Goal: Task Accomplishment & Management: Manage account settings

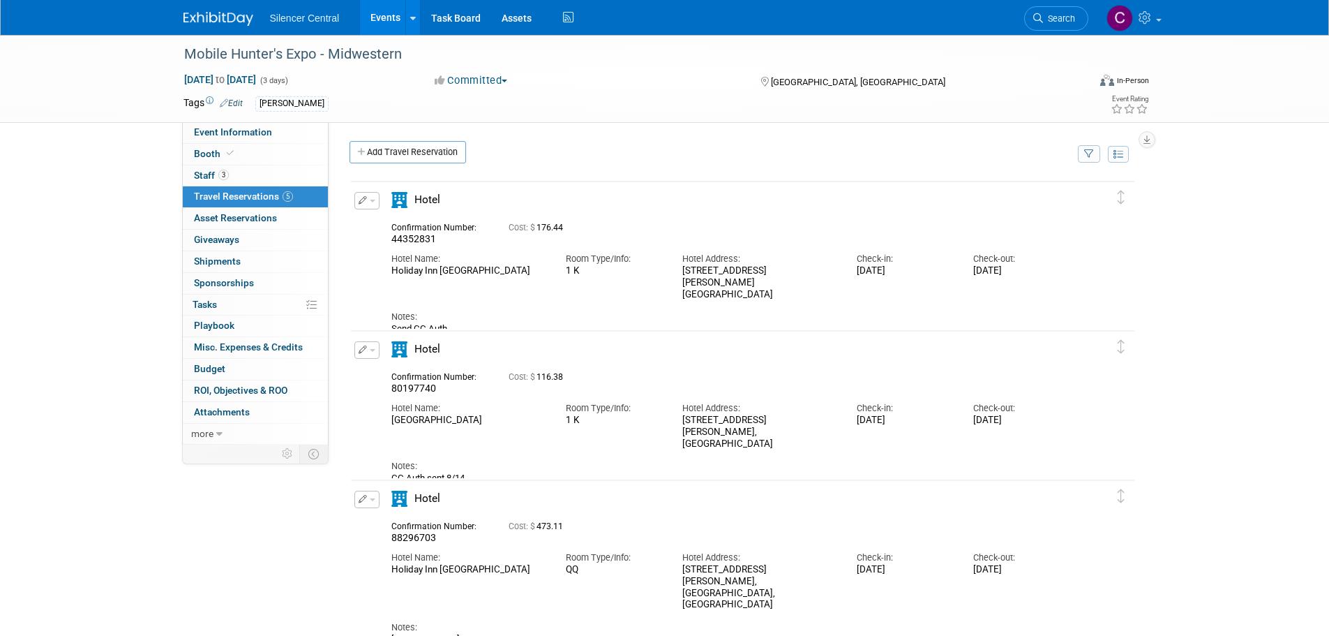
click at [233, 17] on img at bounding box center [219, 19] width 70 height 14
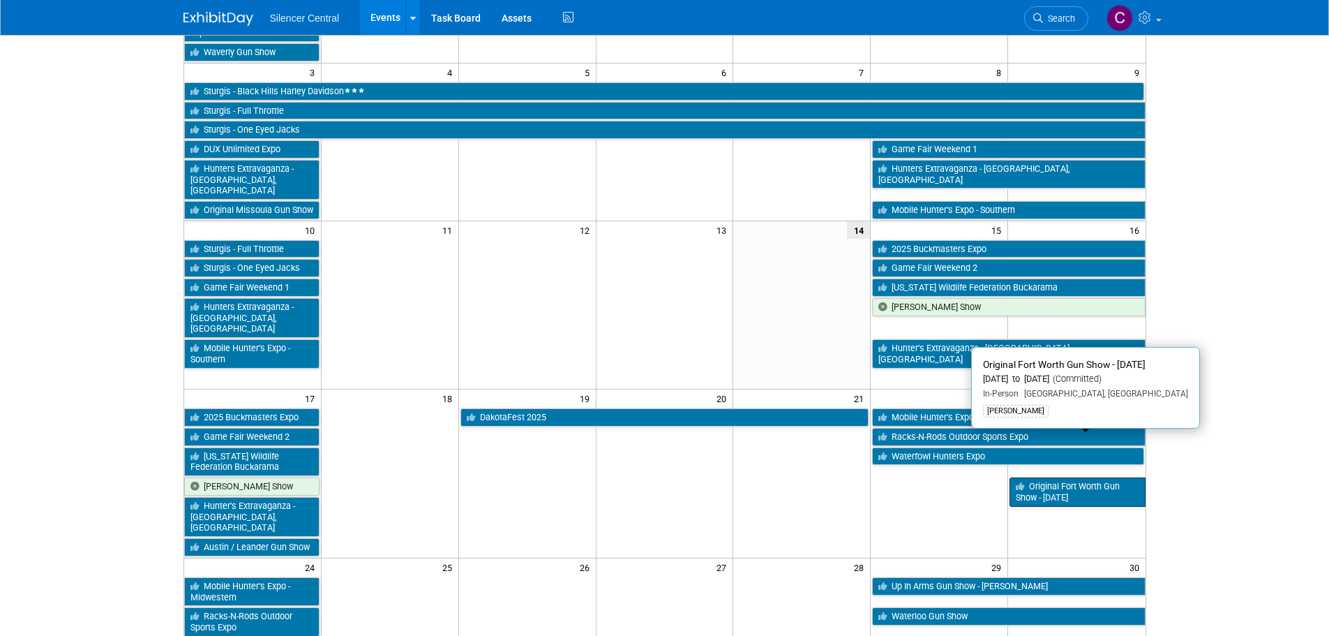
click at [1062, 477] on link "Original Fort Worth Gun Show - [DATE]" at bounding box center [1077, 491] width 135 height 29
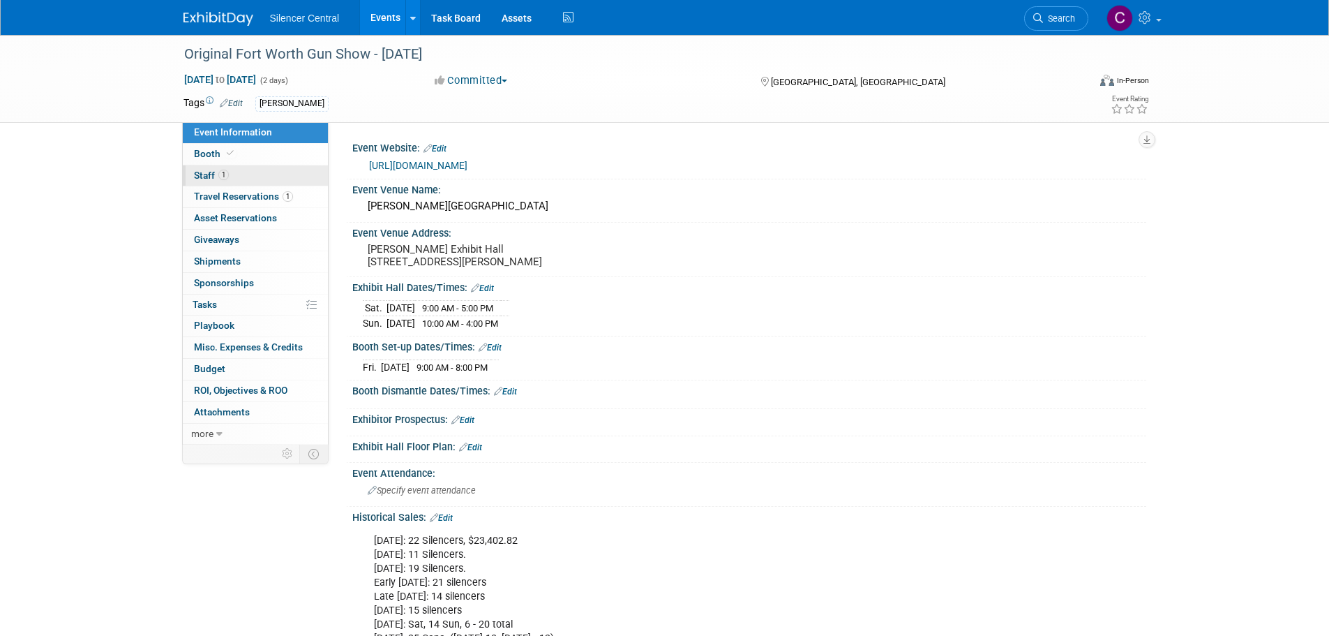
click at [243, 174] on link "1 Staff 1" at bounding box center [255, 175] width 145 height 21
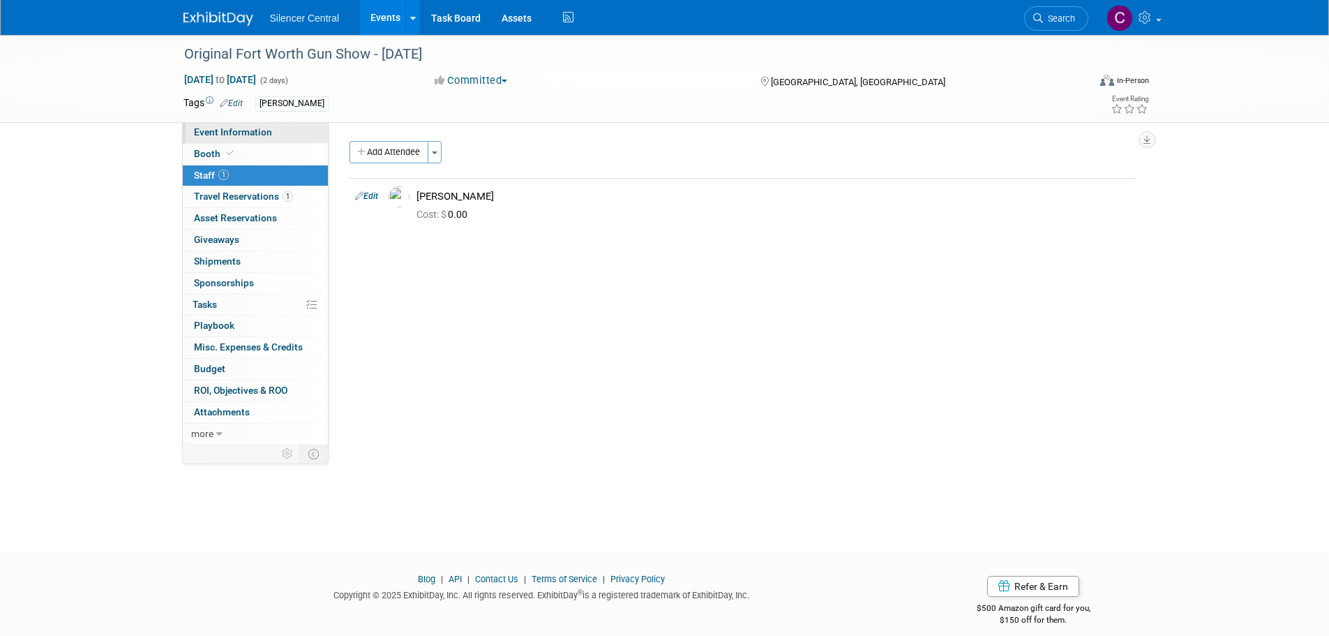
click at [244, 135] on span "Event Information" at bounding box center [233, 131] width 78 height 11
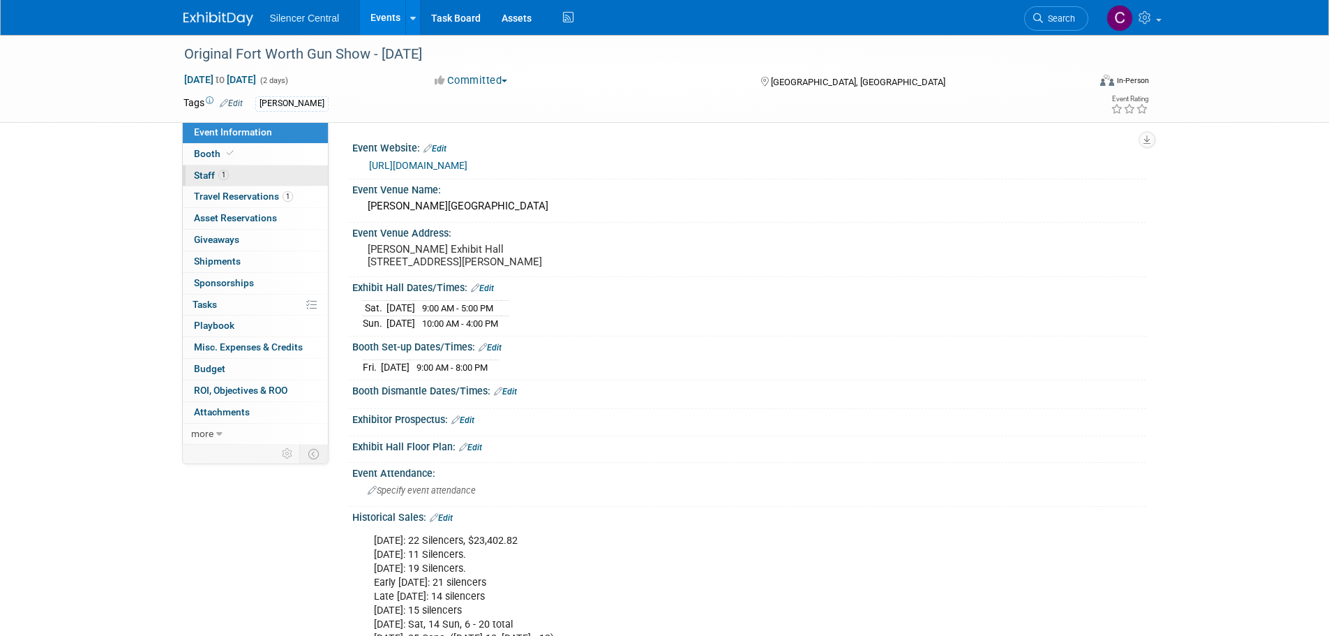
click at [244, 184] on link "1 Staff 1" at bounding box center [255, 175] width 145 height 21
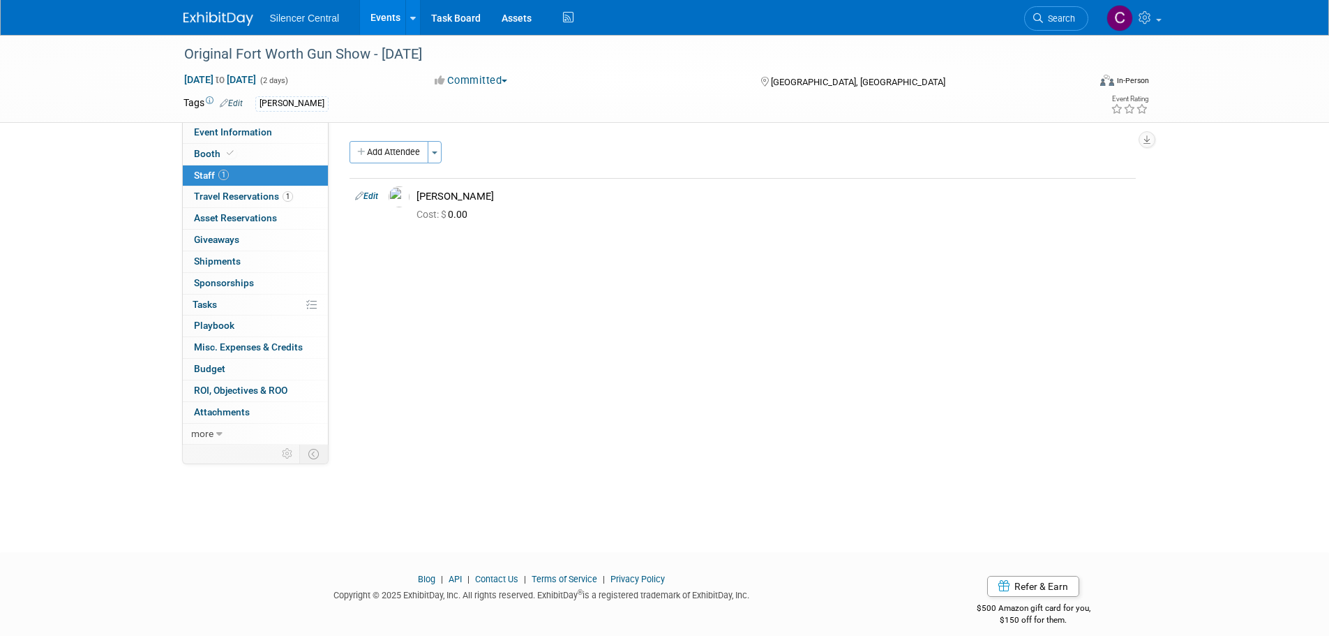
click at [374, 148] on button "Add Attendee" at bounding box center [389, 152] width 79 height 22
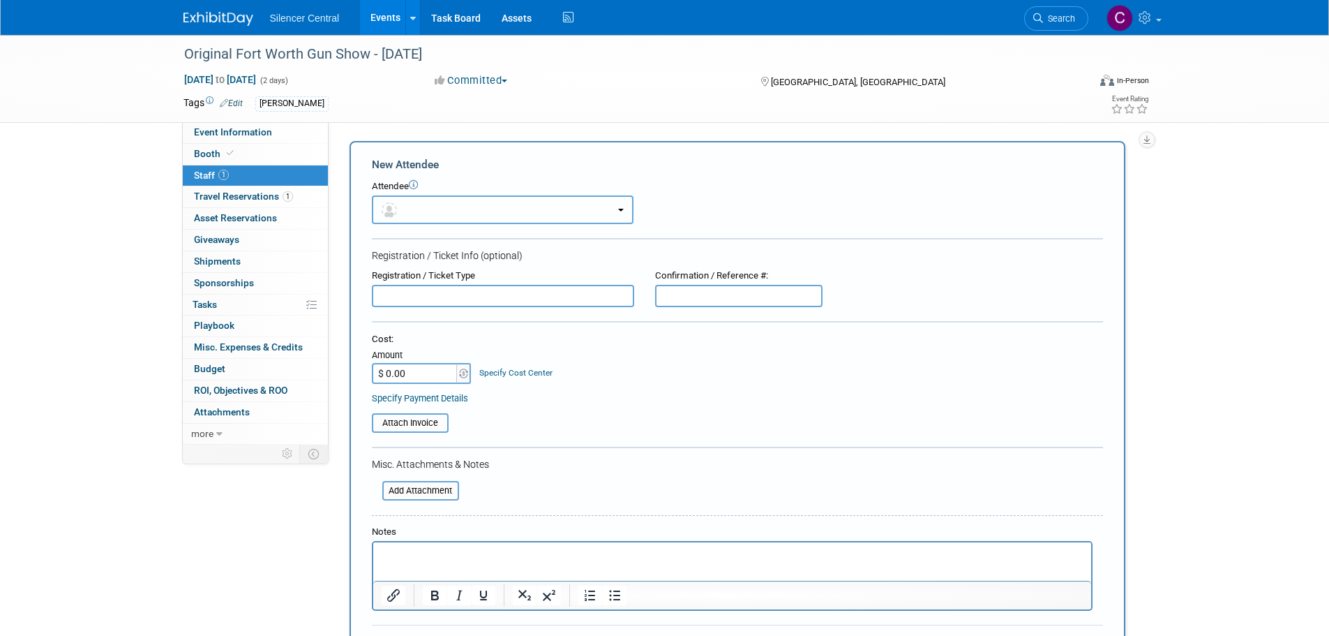
click at [448, 204] on button "button" at bounding box center [503, 209] width 262 height 29
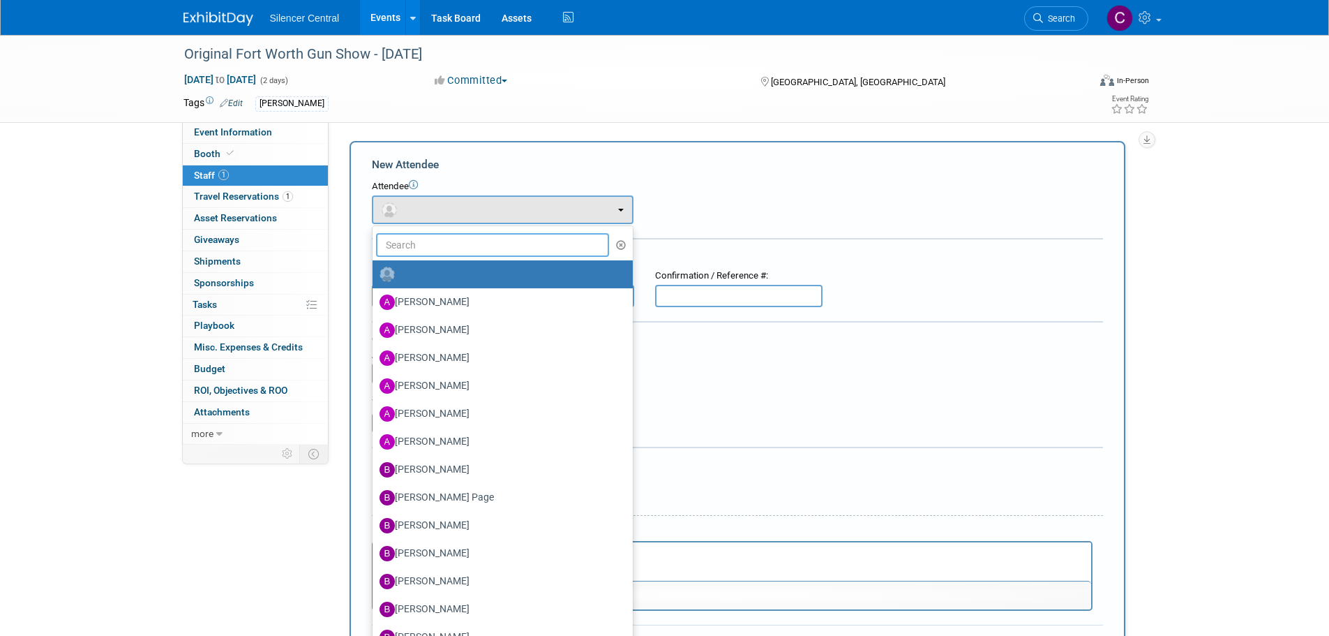
click at [459, 239] on input "text" at bounding box center [493, 245] width 234 height 24
type input "greg"
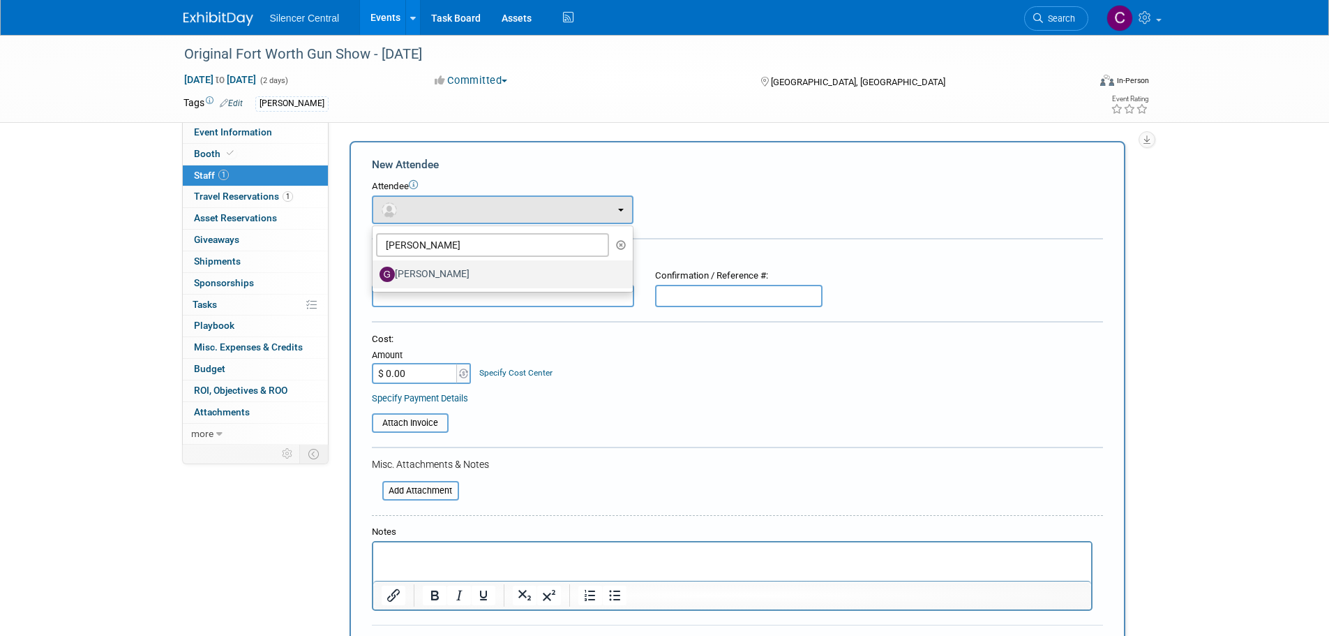
click at [461, 273] on label "[PERSON_NAME]" at bounding box center [499, 274] width 239 height 22
click at [375, 273] on input "[PERSON_NAME]" at bounding box center [370, 272] width 9 height 9
select select "6163c5bb-0bb9-48fd-98fc-7ce062f12dac"
select select "1"
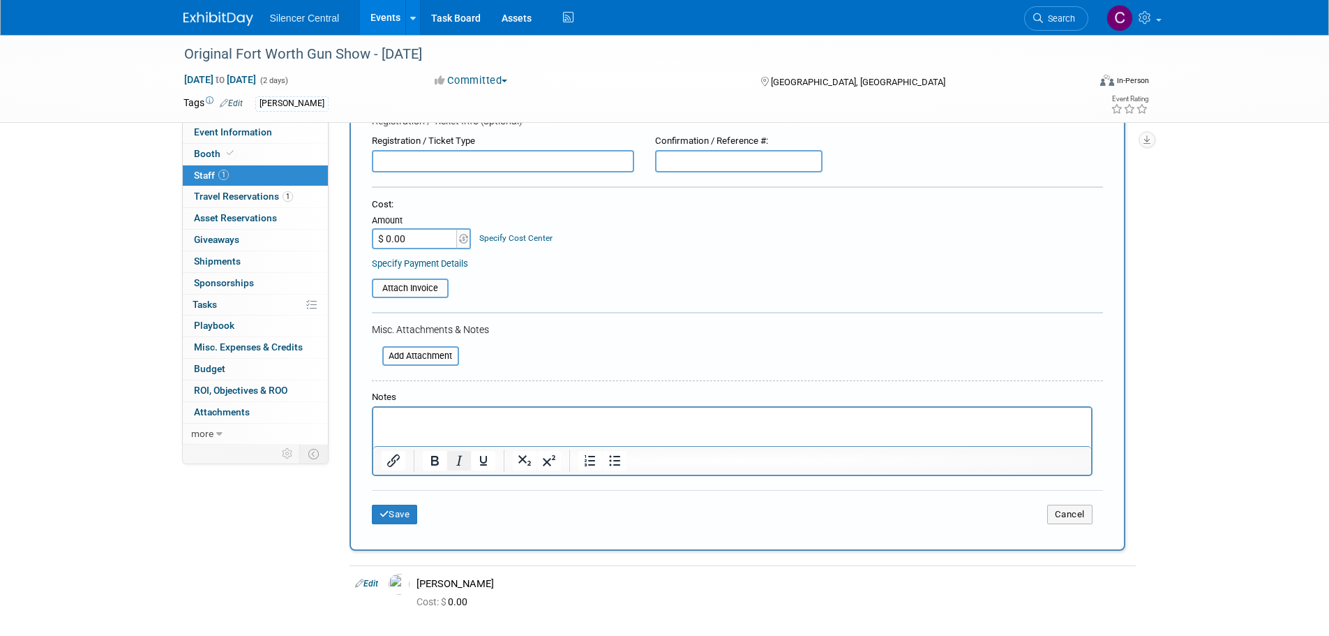
scroll to position [327, 0]
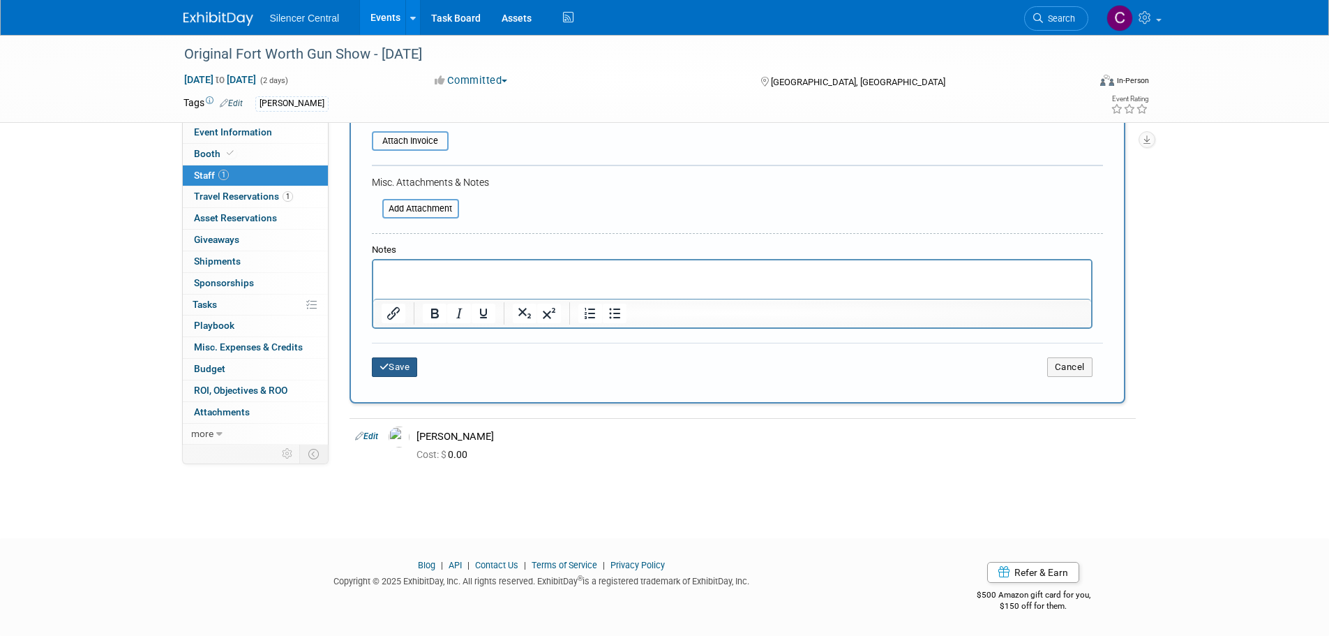
click at [410, 373] on button "Save" at bounding box center [395, 367] width 46 height 20
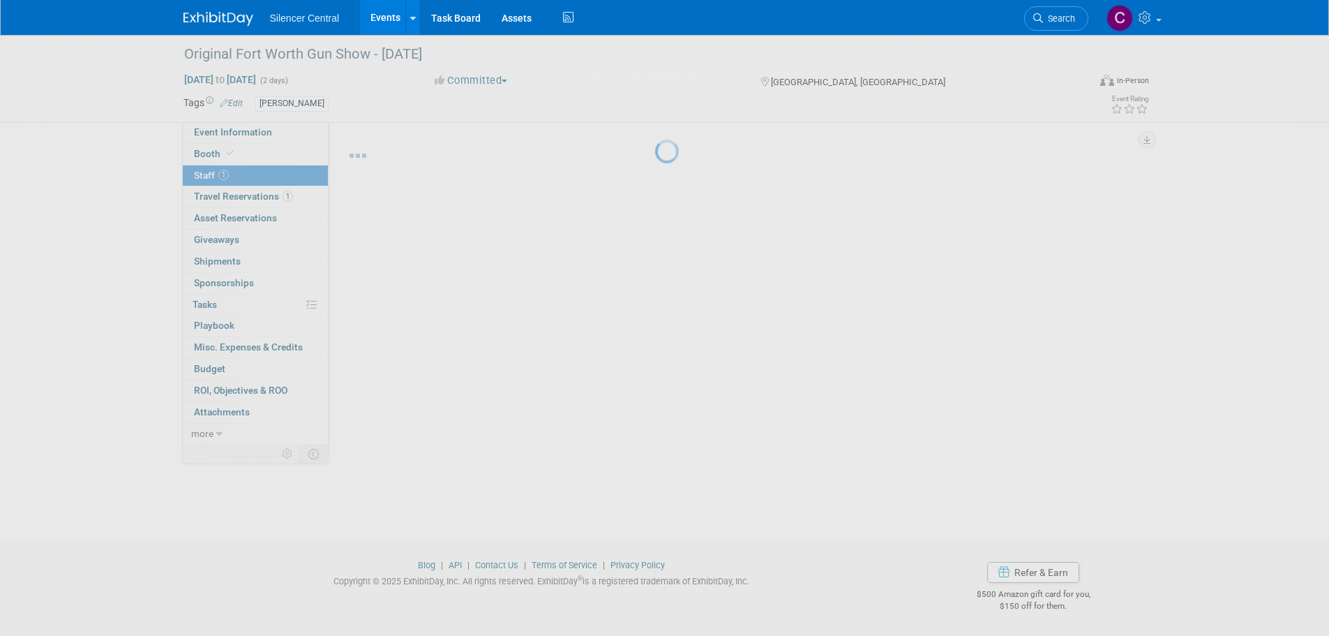
scroll to position [14, 0]
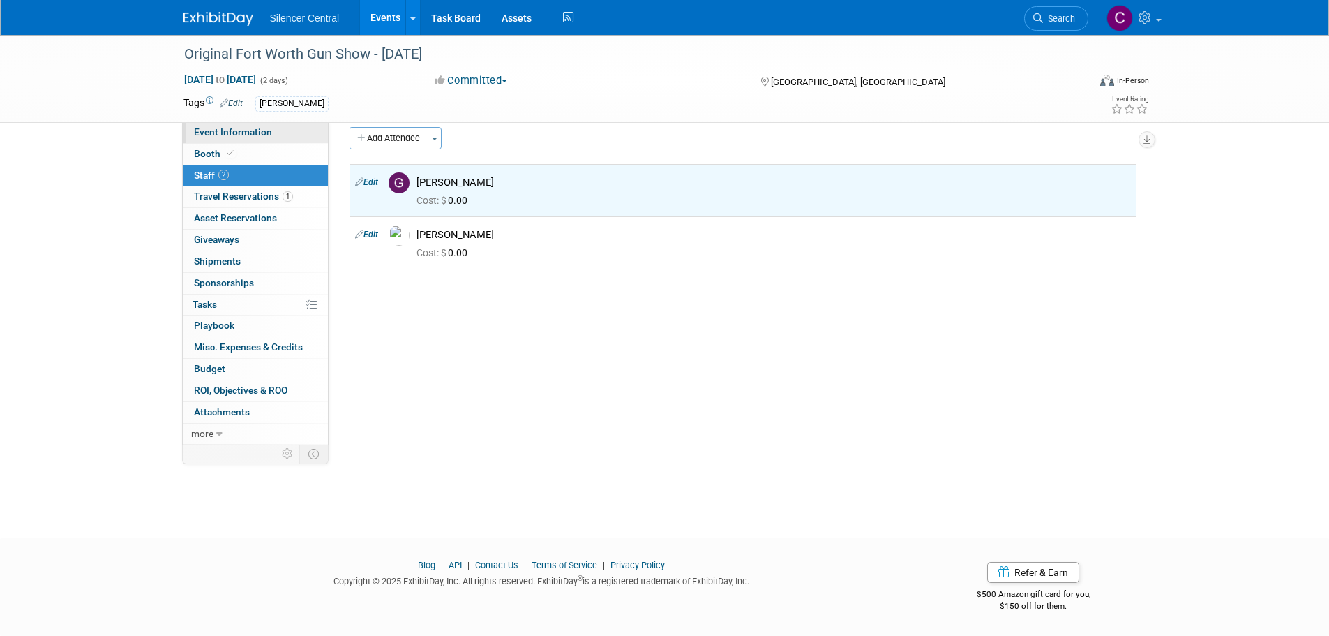
click at [255, 128] on span "Event Information" at bounding box center [233, 131] width 78 height 11
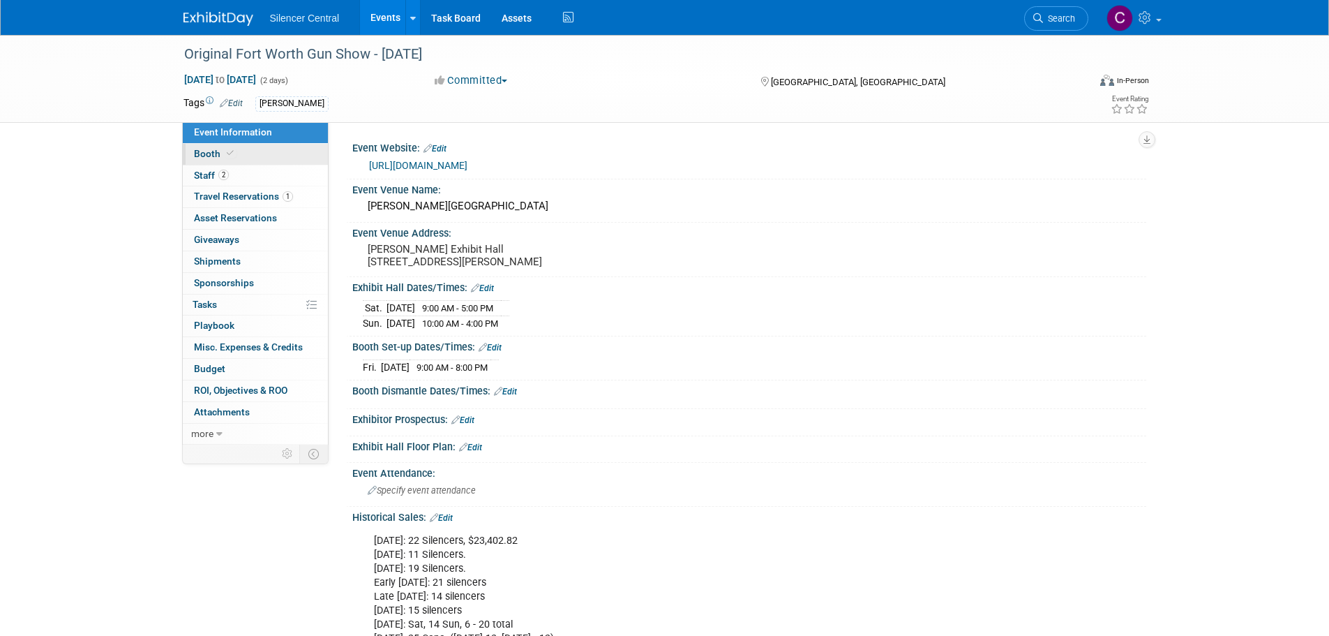
click at [216, 149] on span "Booth" at bounding box center [215, 153] width 43 height 11
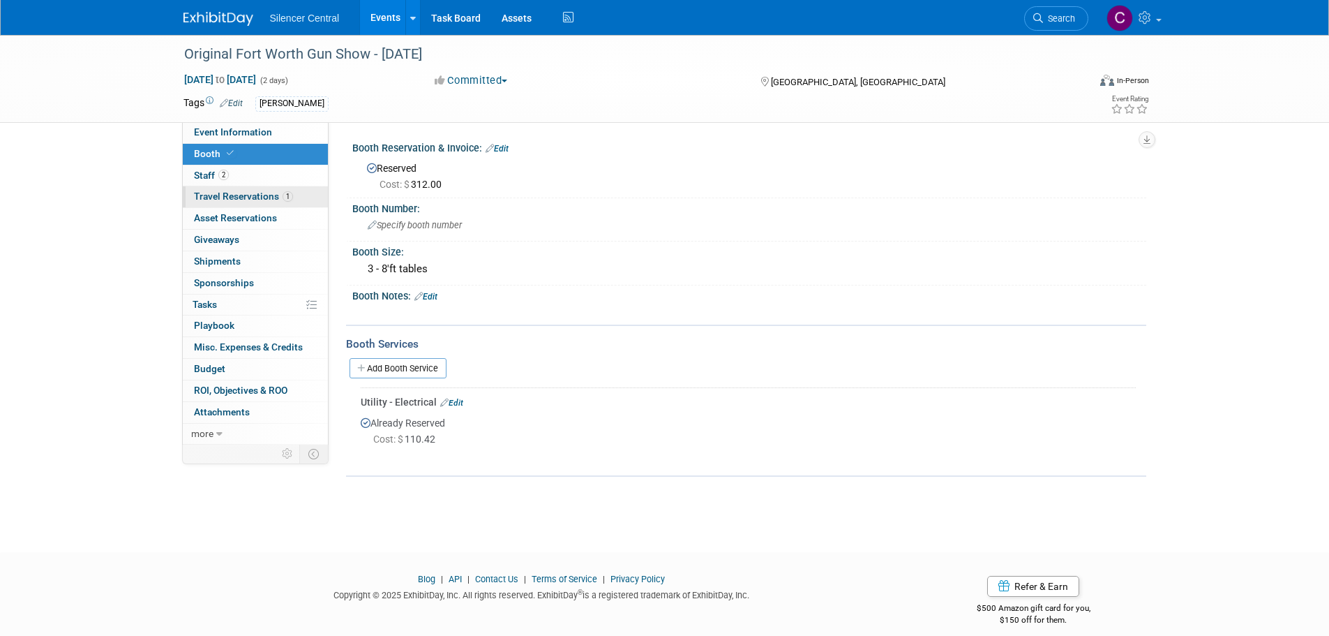
drag, startPoint x: 258, startPoint y: 197, endPoint x: 253, endPoint y: 193, distance: 7.4
click at [258, 197] on span "Travel Reservations 1" at bounding box center [243, 195] width 99 height 11
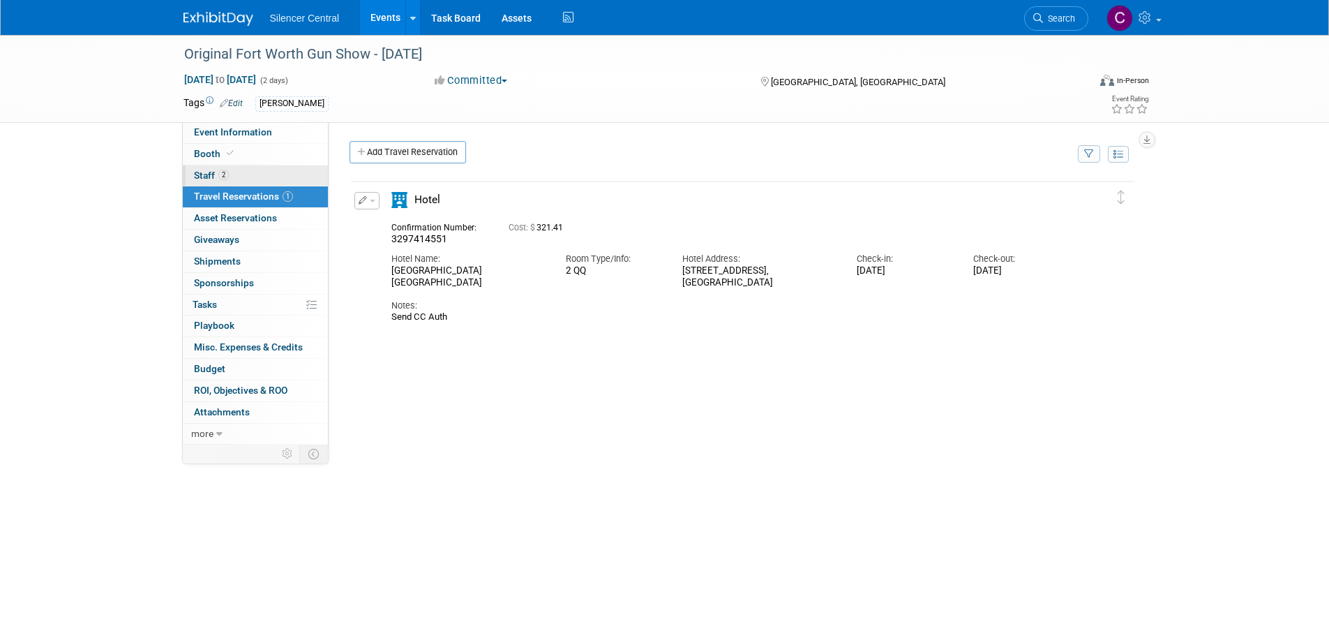
click at [253, 184] on link "2 Staff 2" at bounding box center [255, 175] width 145 height 21
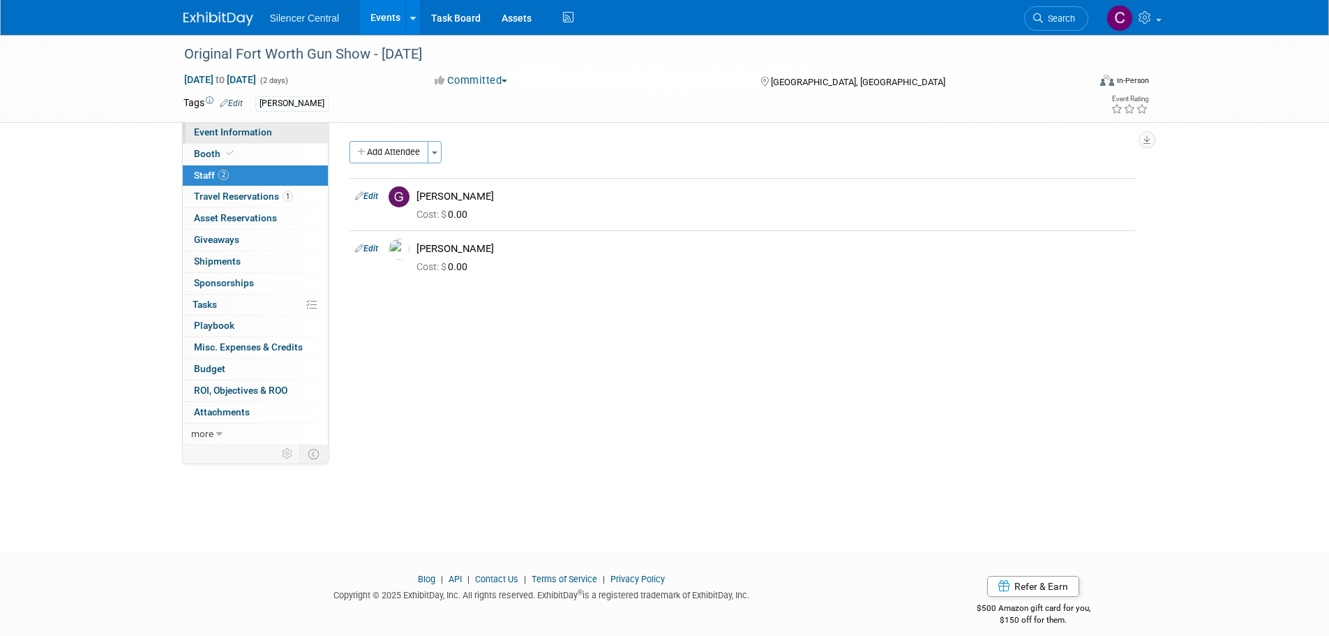
click at [261, 131] on span "Event Information" at bounding box center [233, 131] width 78 height 11
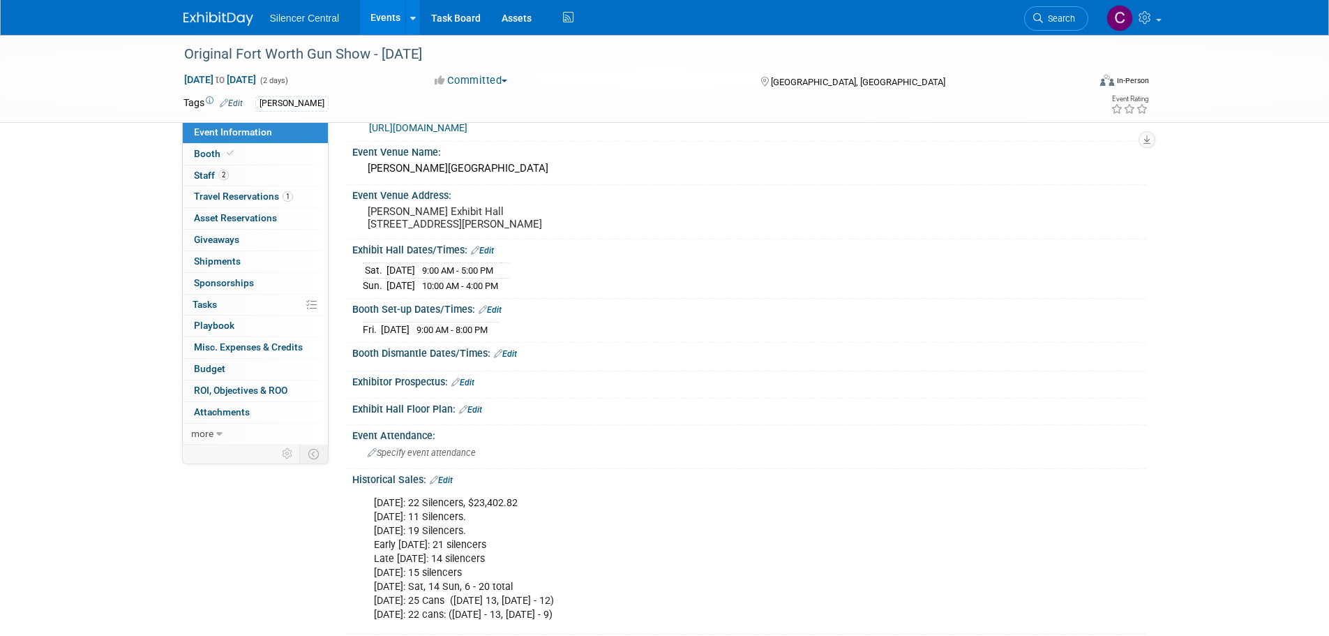
scroll to position [70, 0]
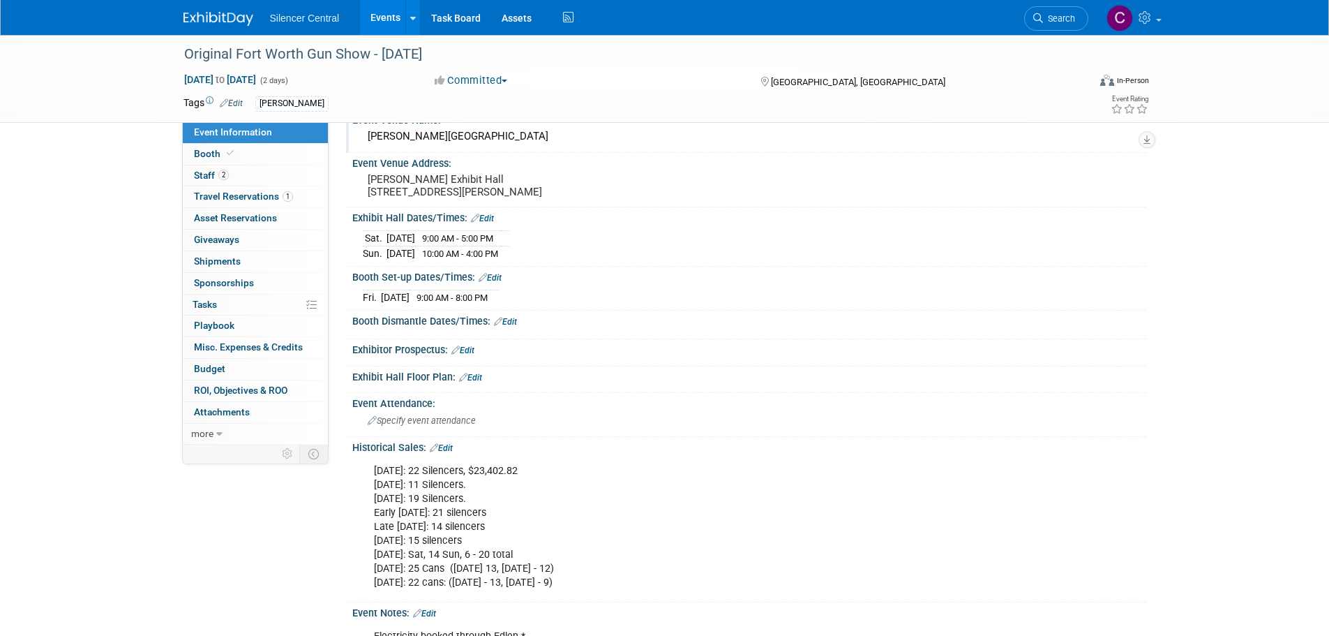
drag, startPoint x: 240, startPoint y: 194, endPoint x: 480, endPoint y: 216, distance: 241.1
click at [240, 194] on span "Travel Reservations 1" at bounding box center [243, 195] width 99 height 11
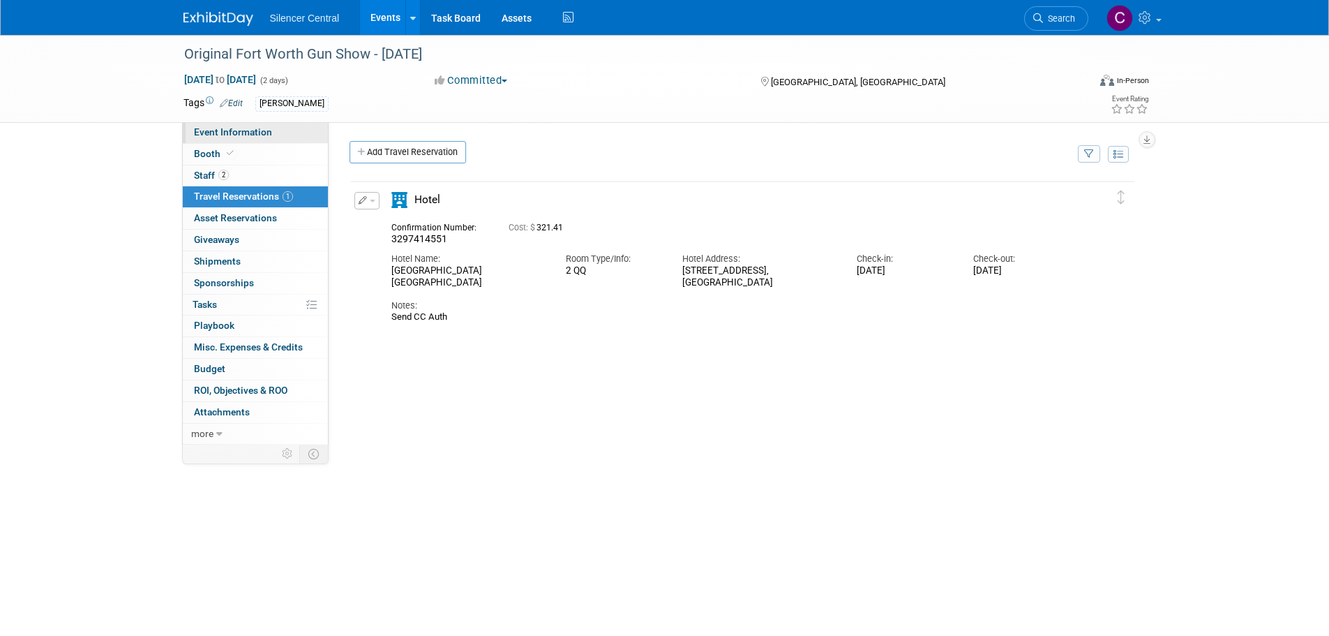
click at [209, 137] on link "Event Information" at bounding box center [255, 132] width 145 height 21
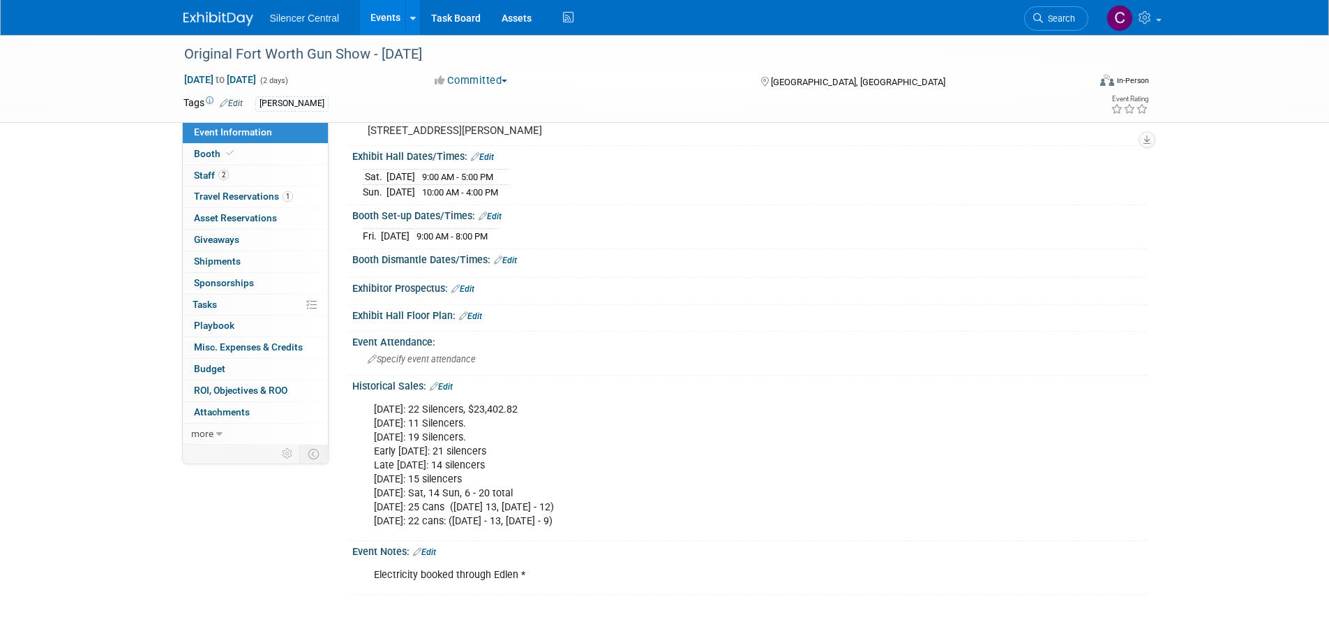
scroll to position [140, 0]
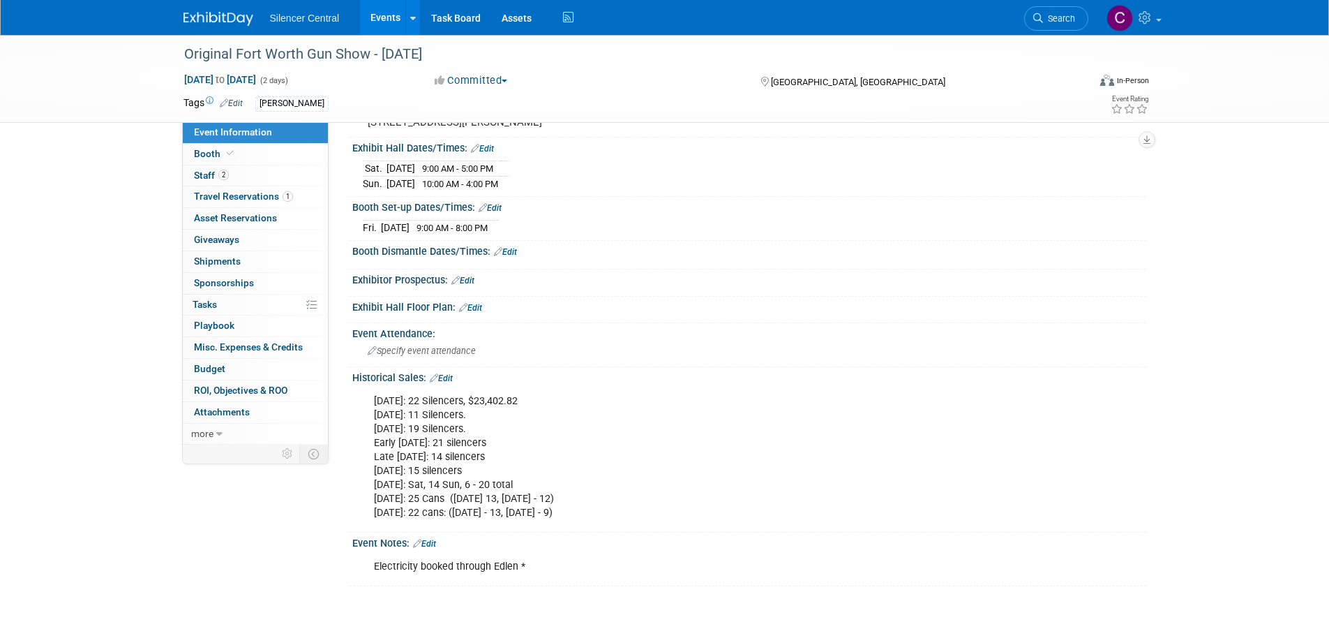
click at [215, 24] on img at bounding box center [219, 19] width 70 height 14
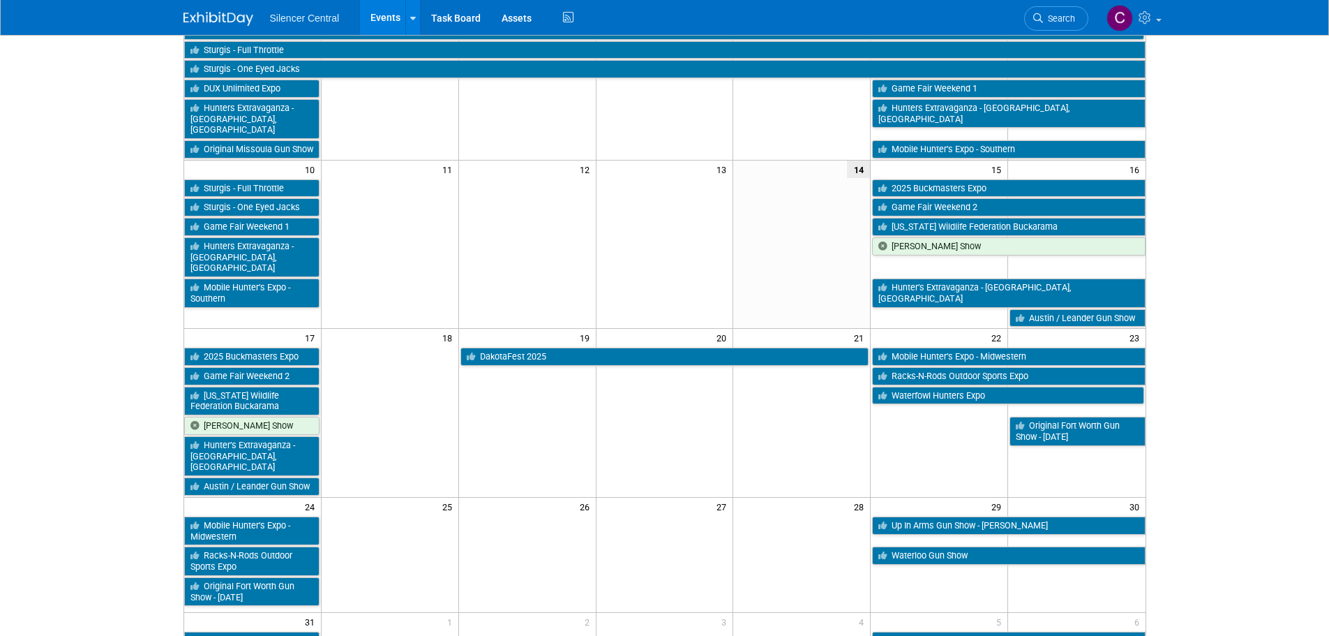
scroll to position [349, 0]
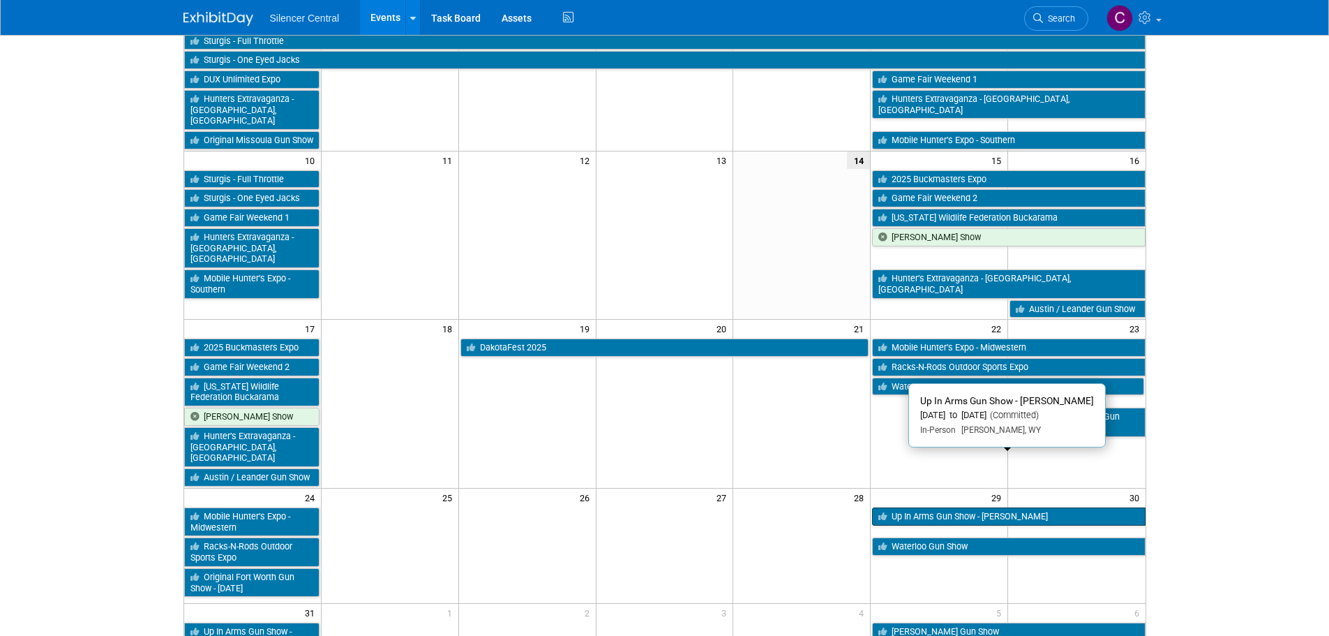
click at [913, 507] on link "Up In Arms Gun Show - Gillette" at bounding box center [1008, 516] width 273 height 18
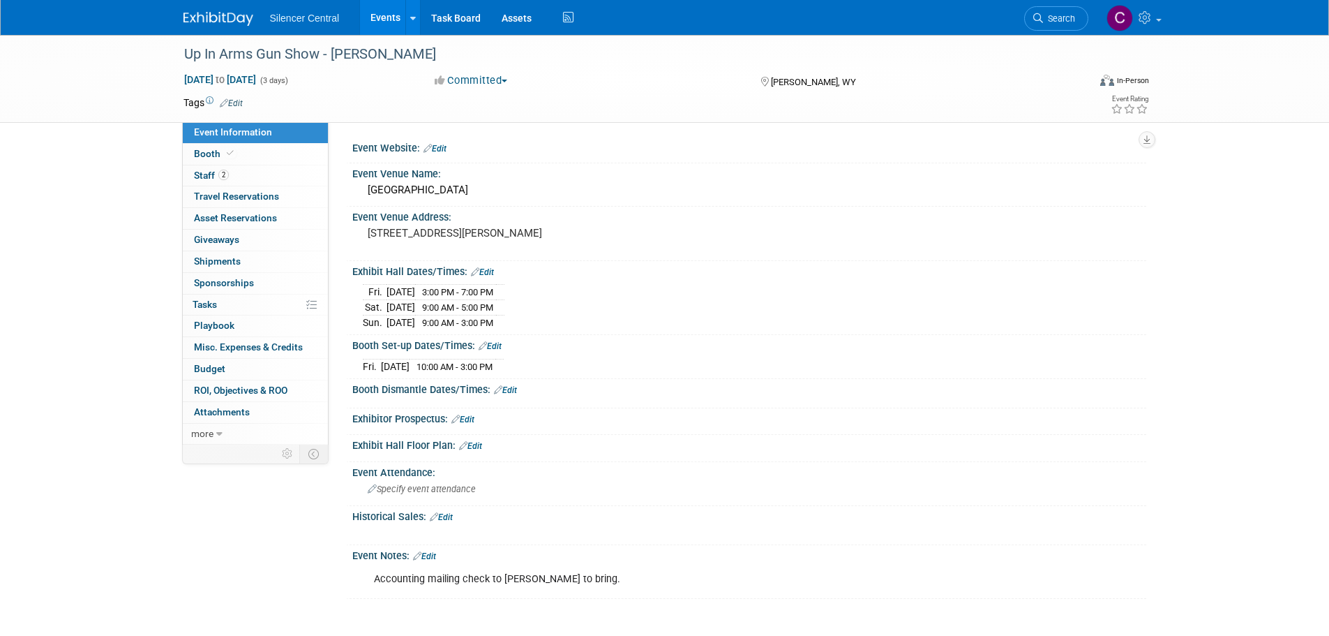
click at [207, 20] on img at bounding box center [219, 19] width 70 height 14
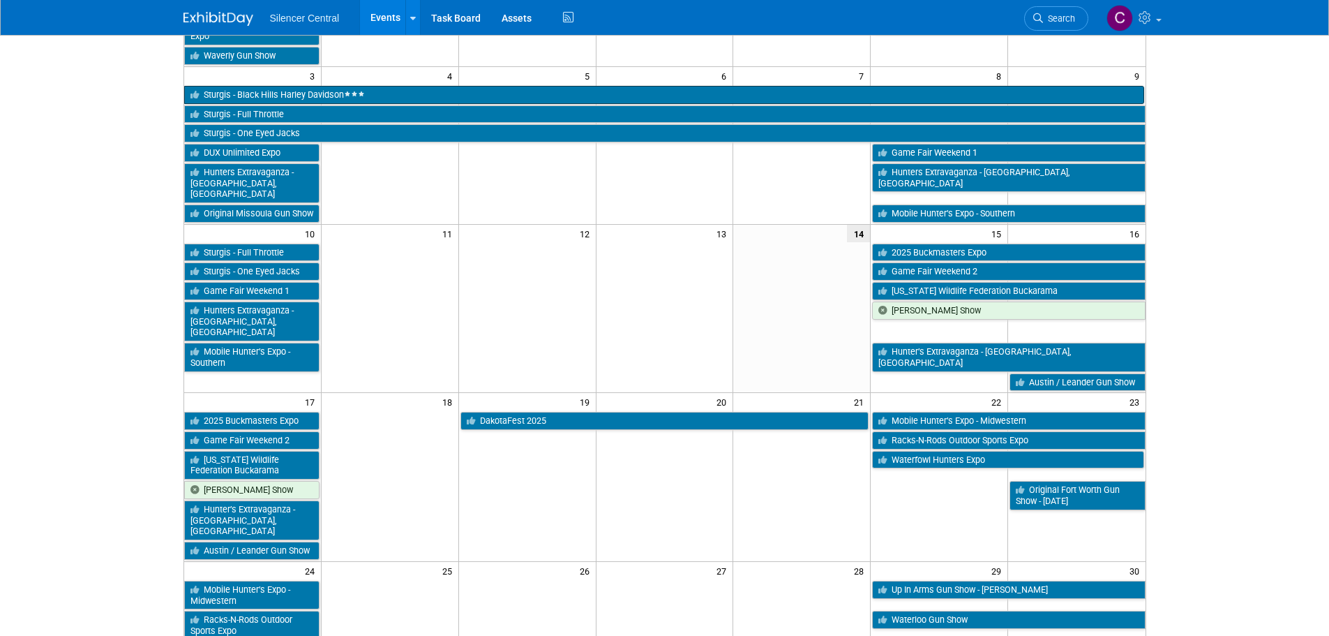
scroll to position [279, 0]
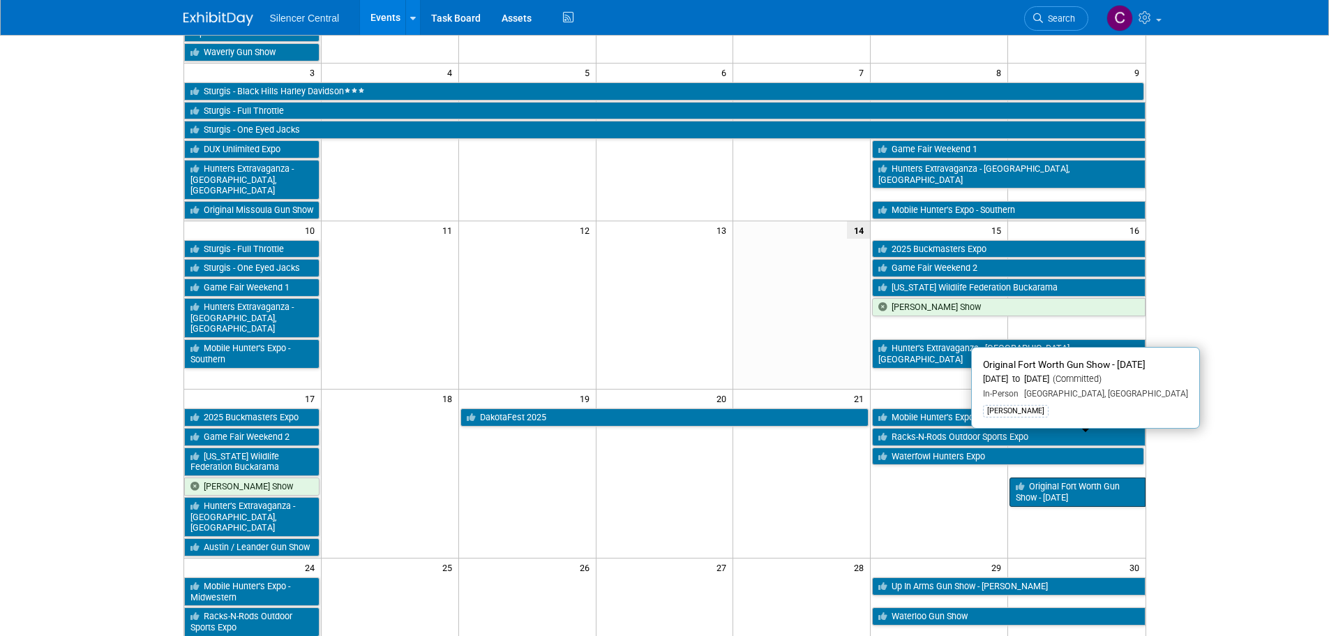
click at [1039, 477] on link "Original Fort Worth Gun Show - [DATE]" at bounding box center [1077, 491] width 135 height 29
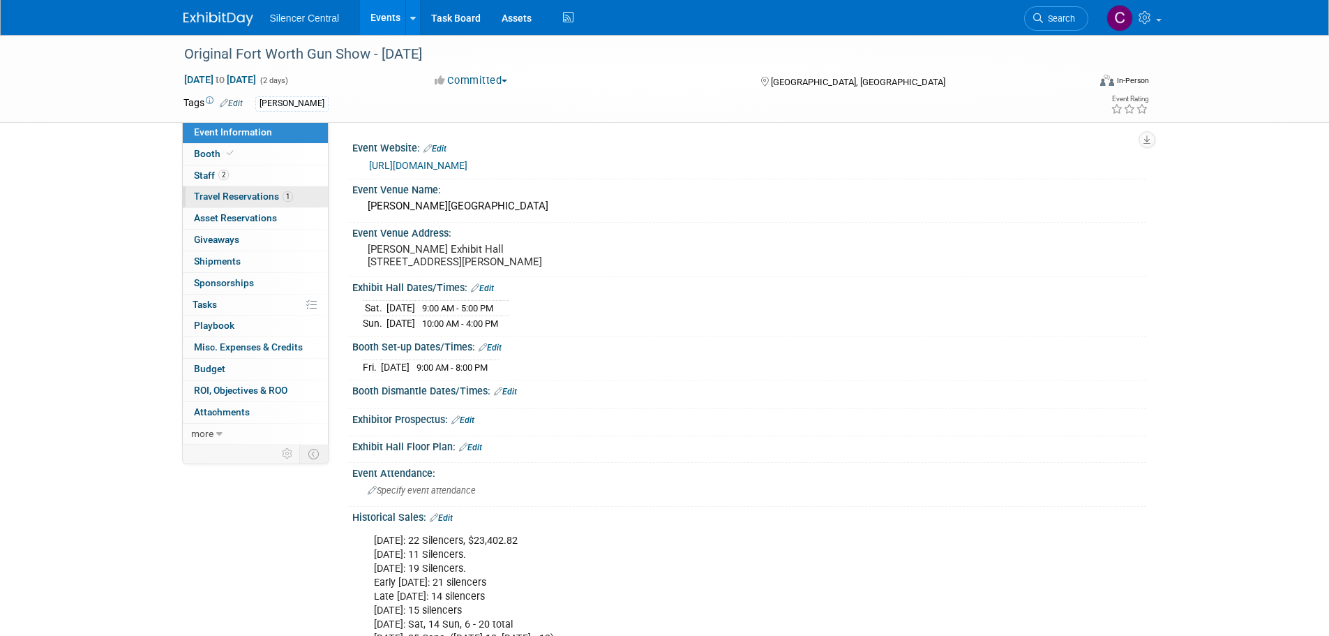
click at [238, 196] on span "Travel Reservations 1" at bounding box center [243, 195] width 99 height 11
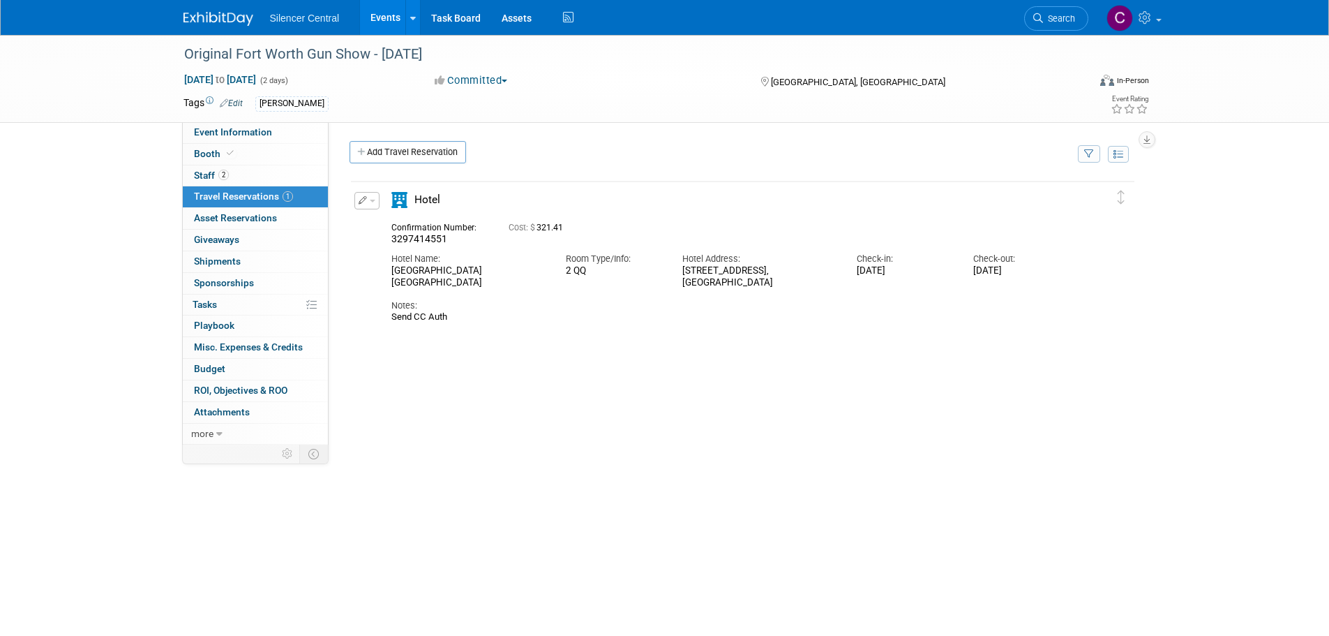
drag, startPoint x: 475, startPoint y: 287, endPoint x: 359, endPoint y: 266, distance: 117.7
click at [359, 266] on div "Edit Reservation 3297414551" at bounding box center [732, 257] width 763 height 131
copy div "[GEOGRAPHIC_DATA] [GEOGRAPHIC_DATA]"
click at [569, 469] on div "Delete Reservation 3297414551 Cost: $ 321.41 Notes:" at bounding box center [743, 388] width 786 height 419
click at [218, 25] on img at bounding box center [219, 19] width 70 height 14
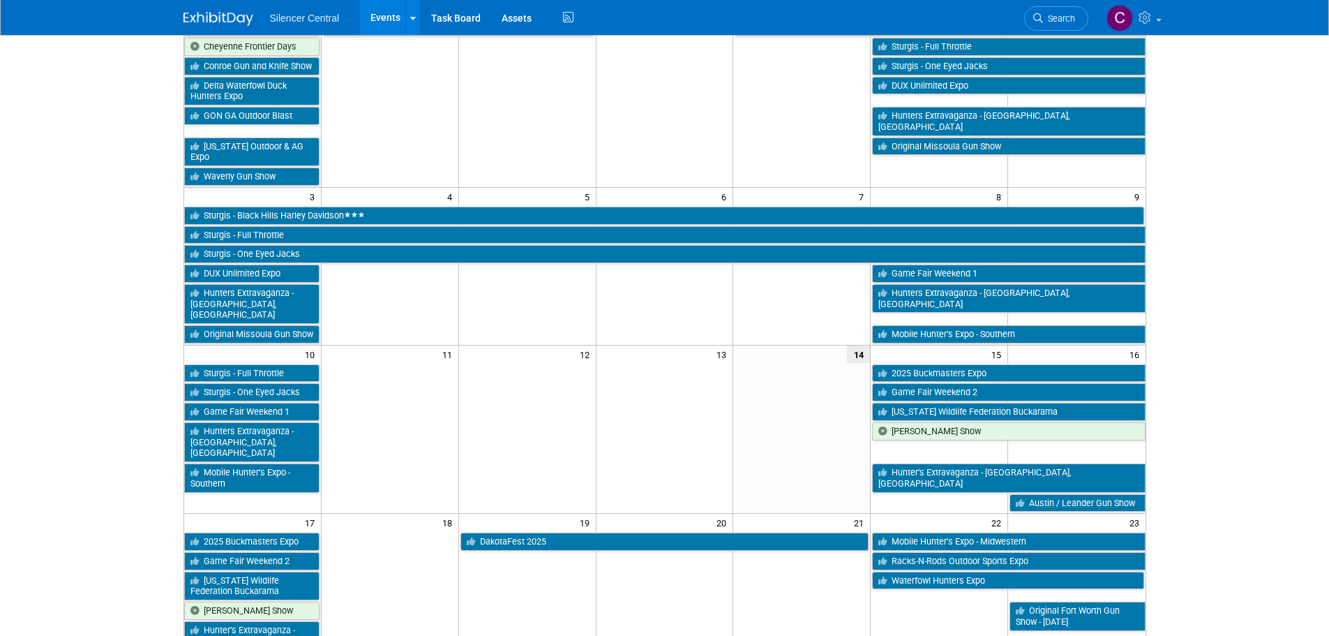
scroll to position [70, 0]
